Goal: Information Seeking & Learning: Learn about a topic

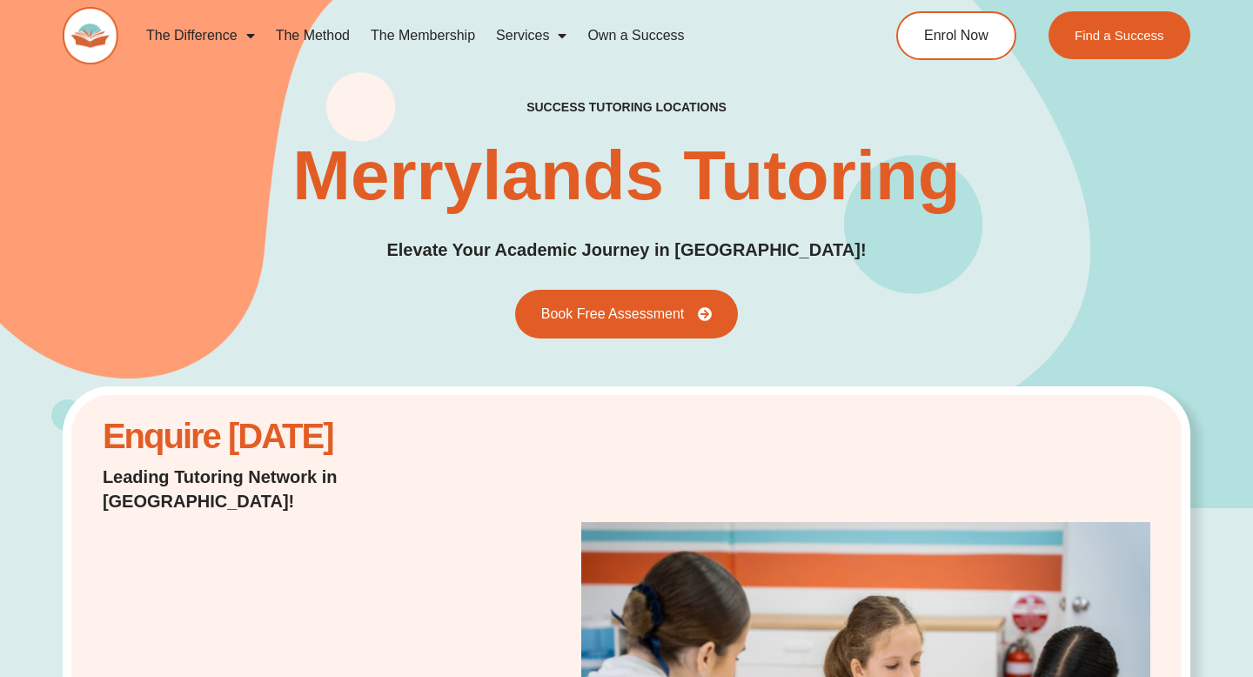
click at [225, 37] on link "The Difference" at bounding box center [201, 36] width 130 height 40
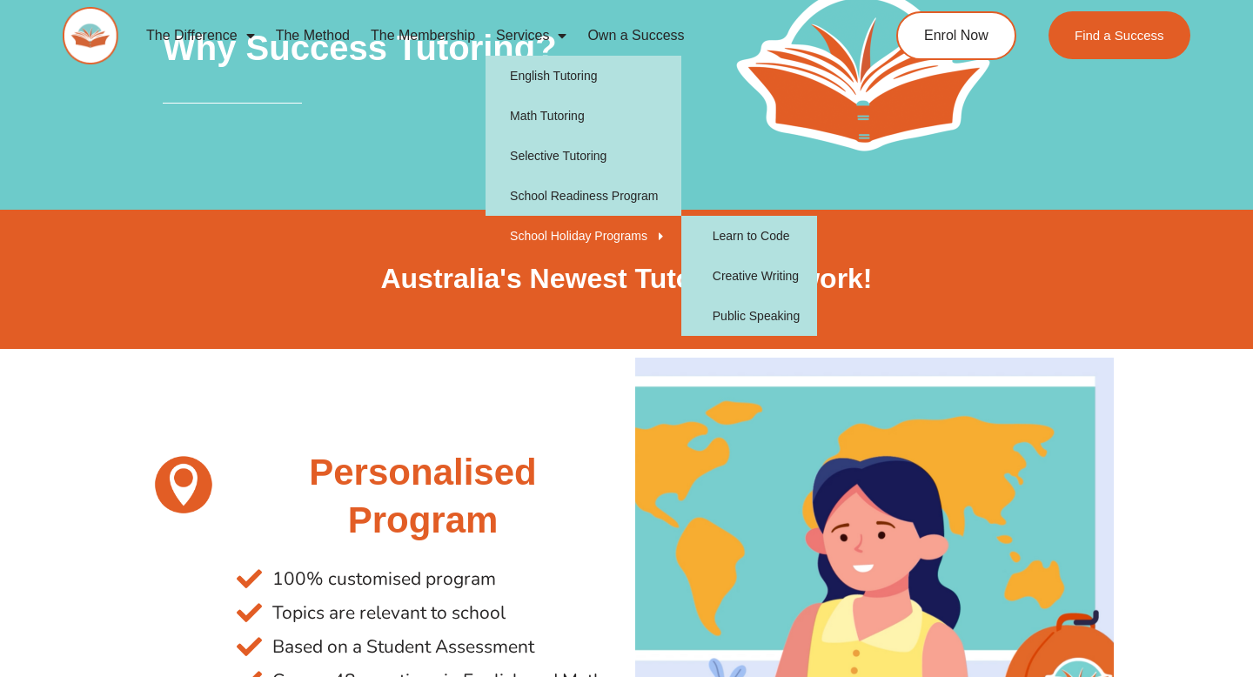
click at [599, 226] on link "School Holiday Programs" at bounding box center [584, 236] width 196 height 40
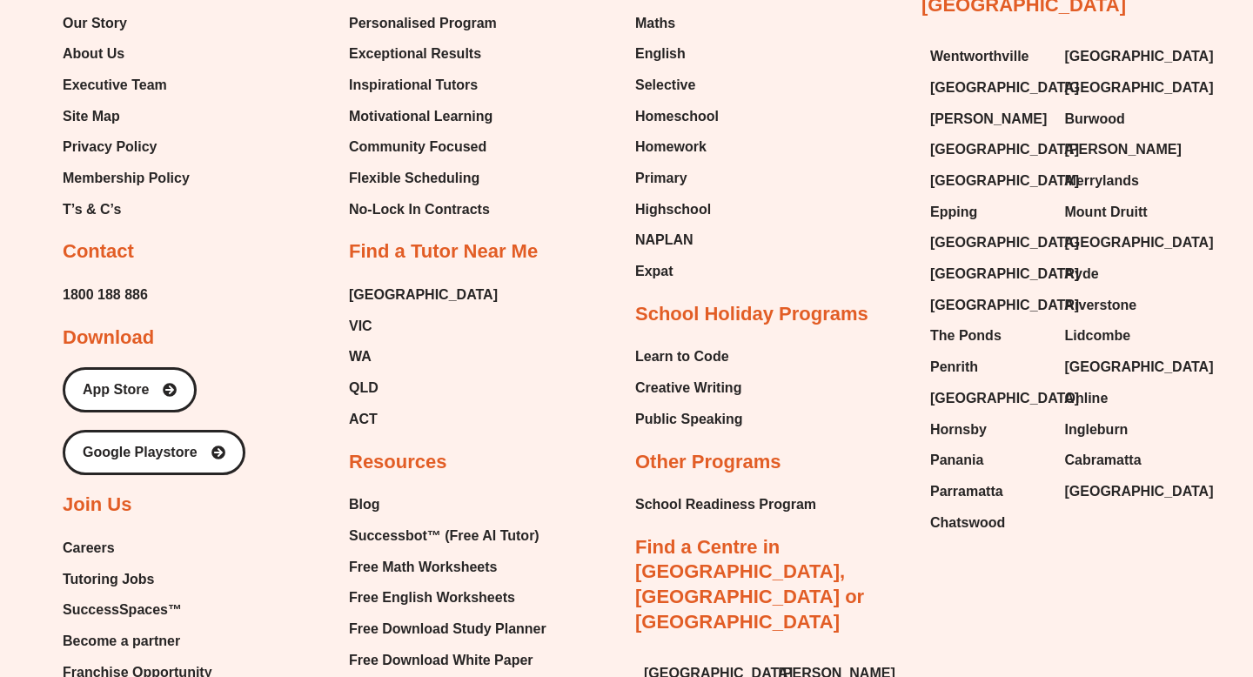
scroll to position [5797, 0]
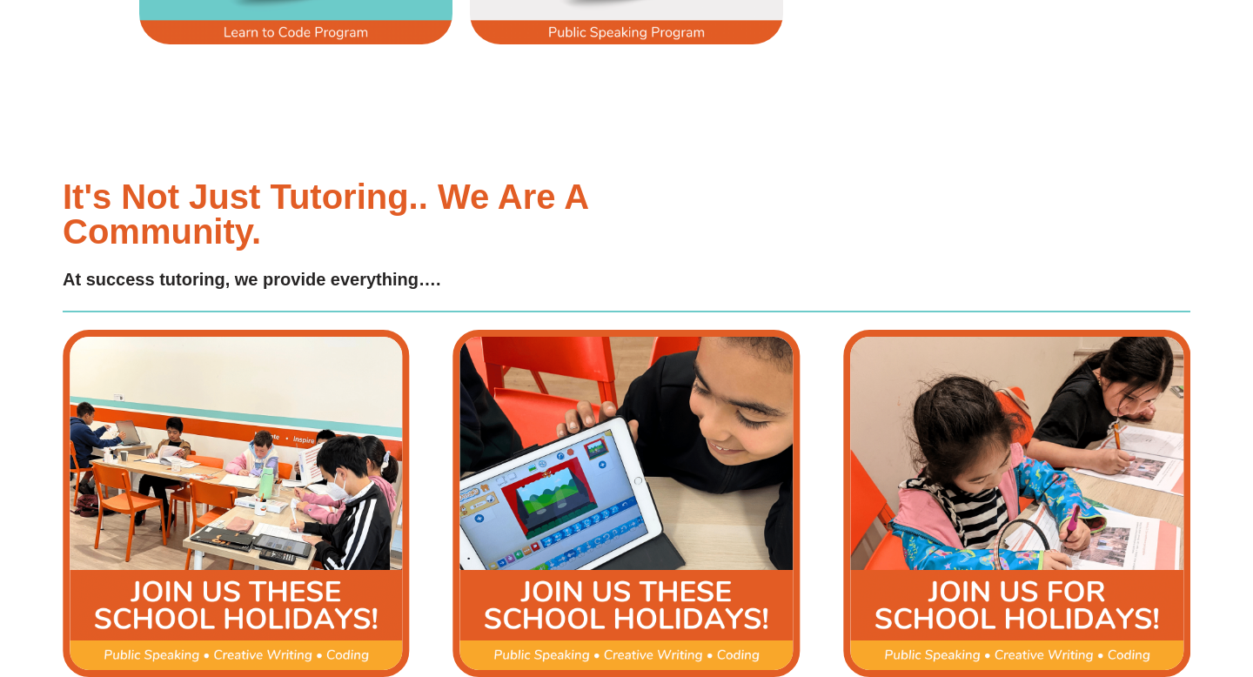
scroll to position [2089, 0]
